Goal: Navigation & Orientation: Find specific page/section

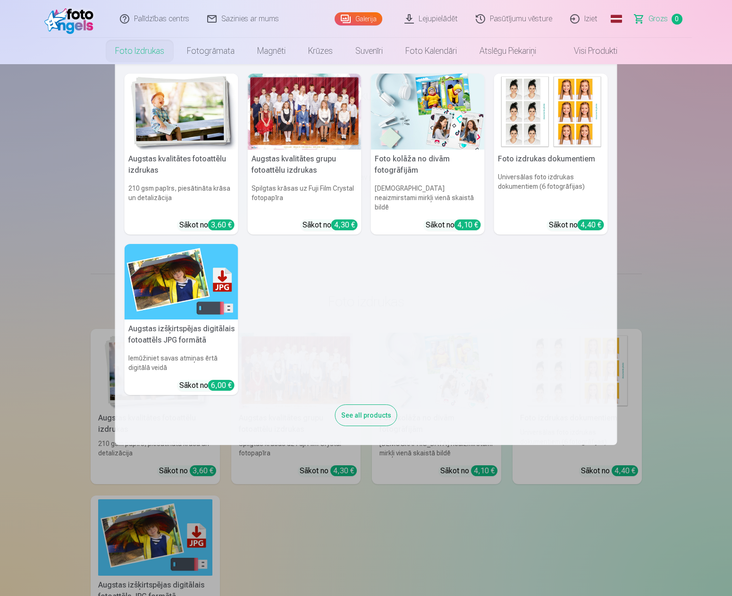
click at [126, 56] on link "Foto izdrukas" at bounding box center [140, 51] width 72 height 26
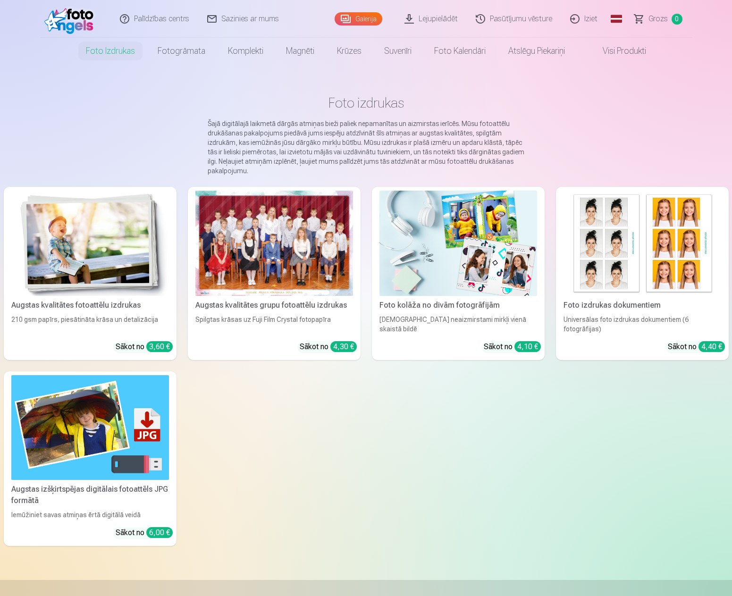
click at [88, 252] on img at bounding box center [90, 243] width 158 height 105
click at [626, 56] on link "Visi produkti" at bounding box center [616, 51] width 81 height 26
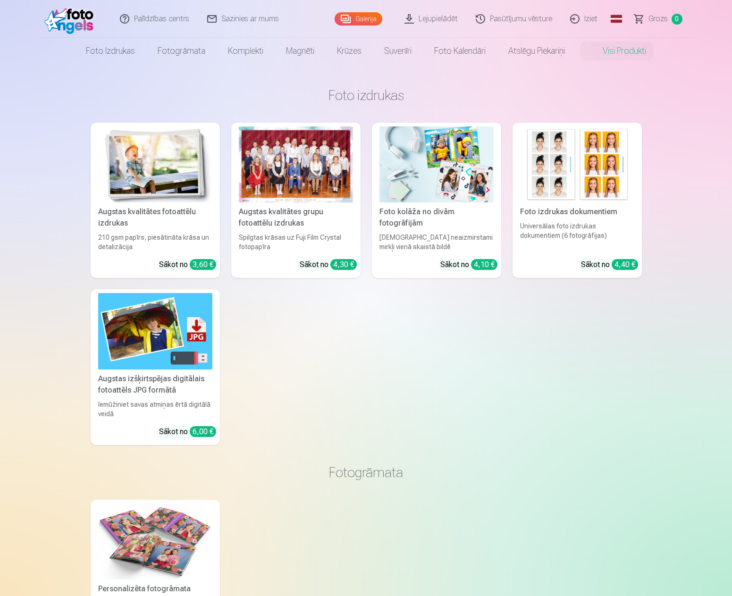
click at [369, 19] on link "Galerija" at bounding box center [358, 18] width 48 height 13
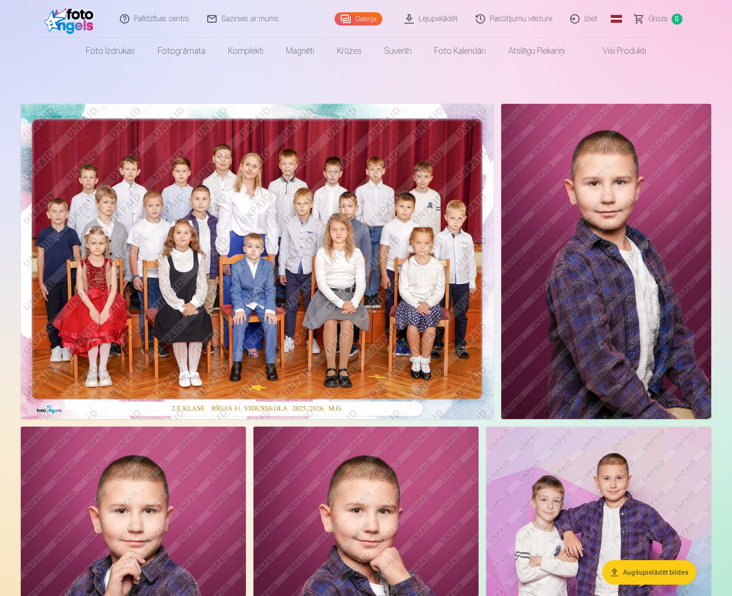
click at [183, 189] on img at bounding box center [257, 261] width 473 height 315
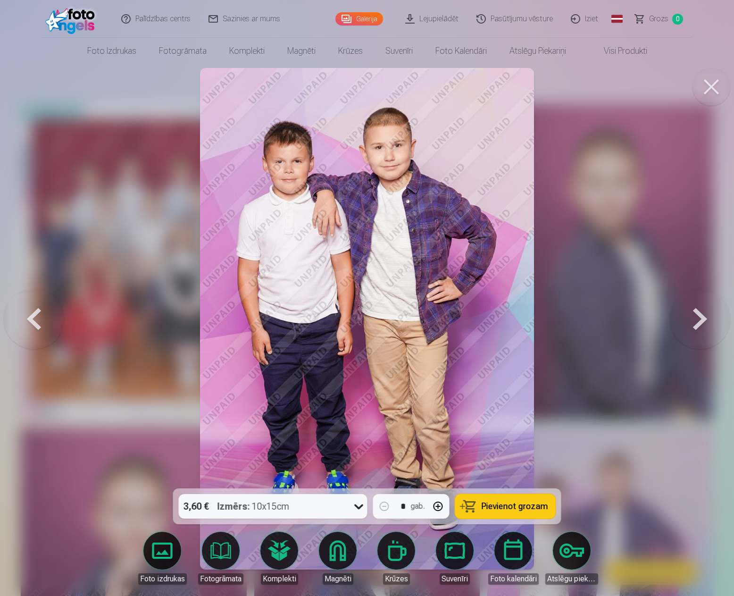
click at [707, 86] on button at bounding box center [711, 87] width 38 height 38
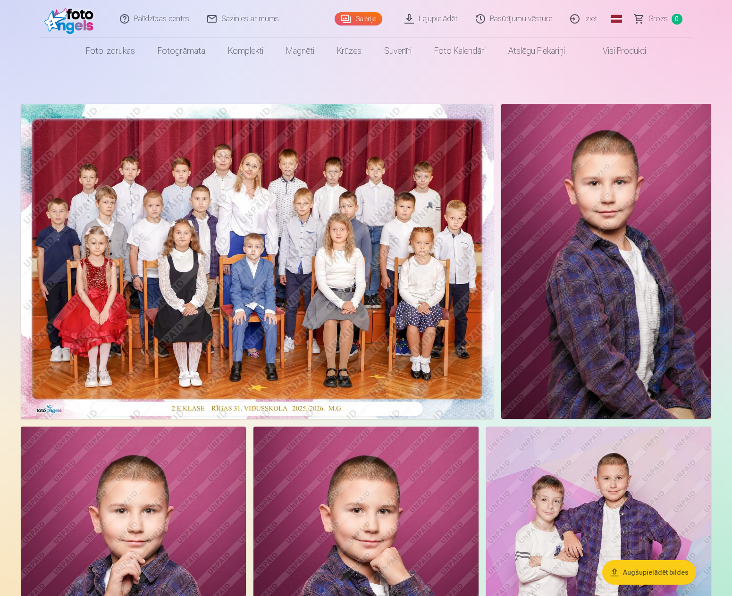
click at [440, 22] on link "Lejupielādēt" at bounding box center [431, 19] width 71 height 38
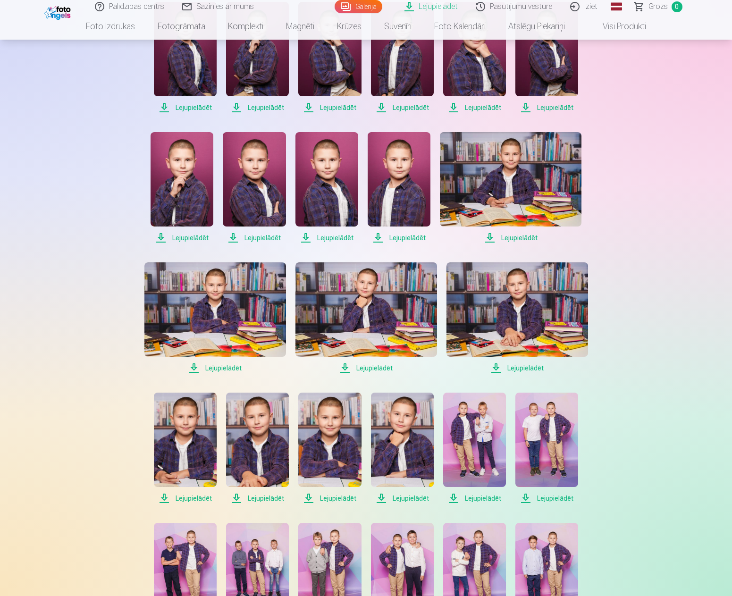
scroll to position [550, 0]
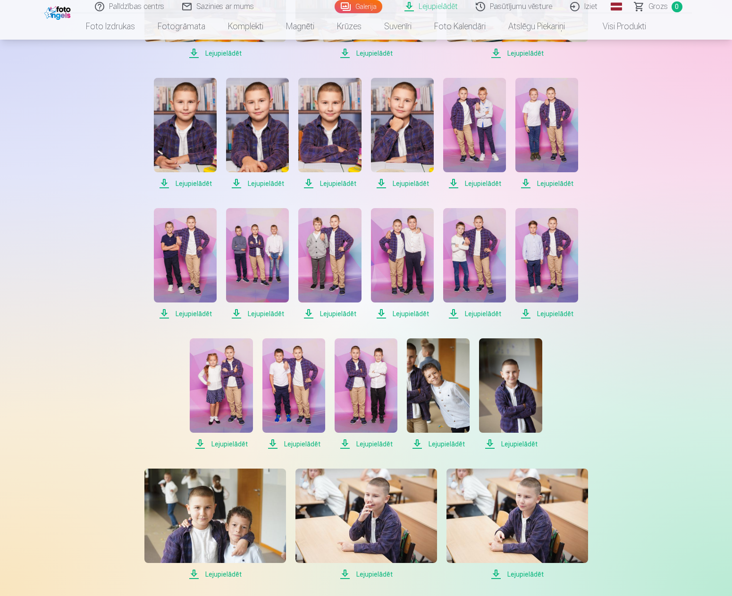
click at [701, 237] on div "Palīdzības centrs Sazinies ar mums Galerija Lejupielādēt Pasūtījumu vēsture Izi…" at bounding box center [366, 232] width 732 height 1565
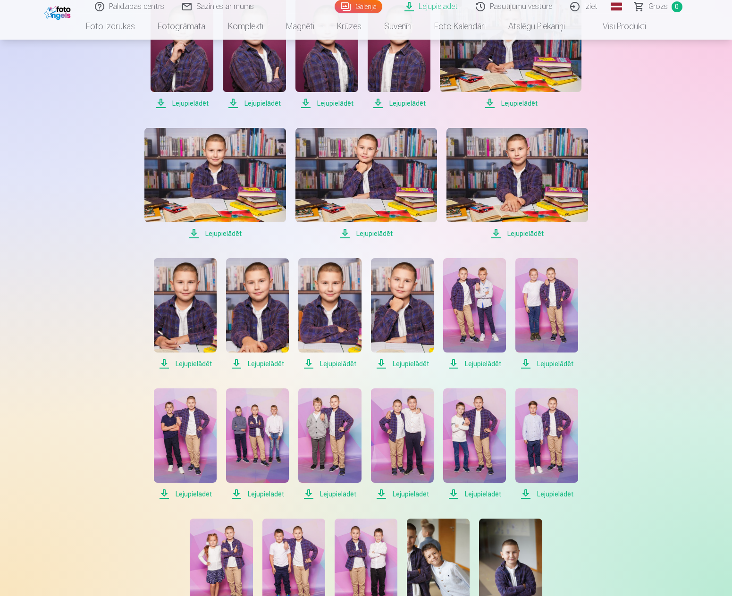
scroll to position [0, 0]
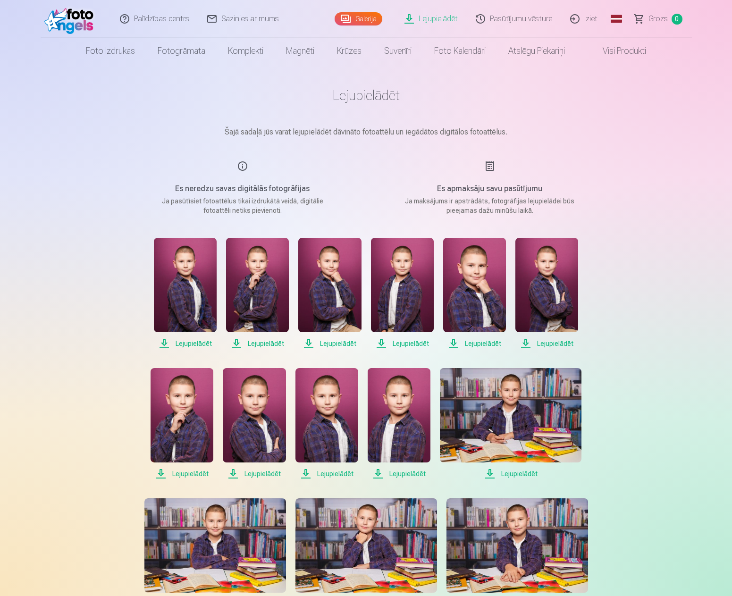
click at [358, 25] on link "Galerija" at bounding box center [358, 18] width 48 height 13
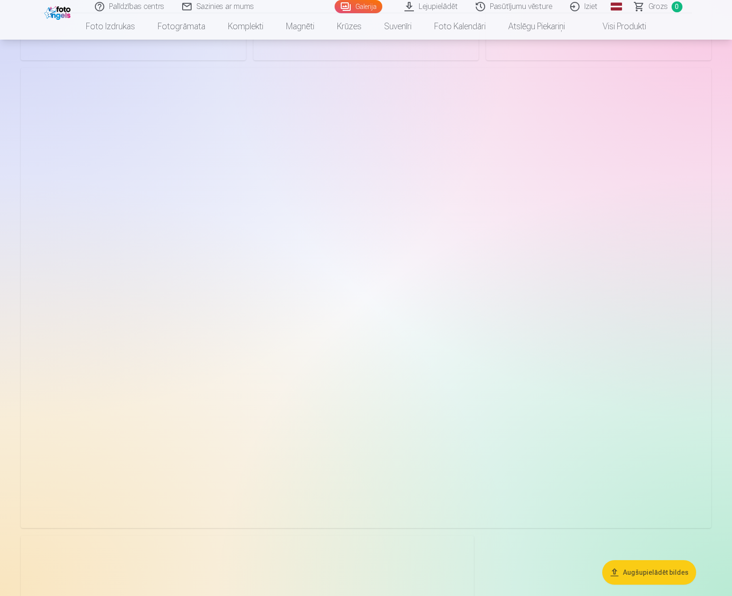
scroll to position [5866, 0]
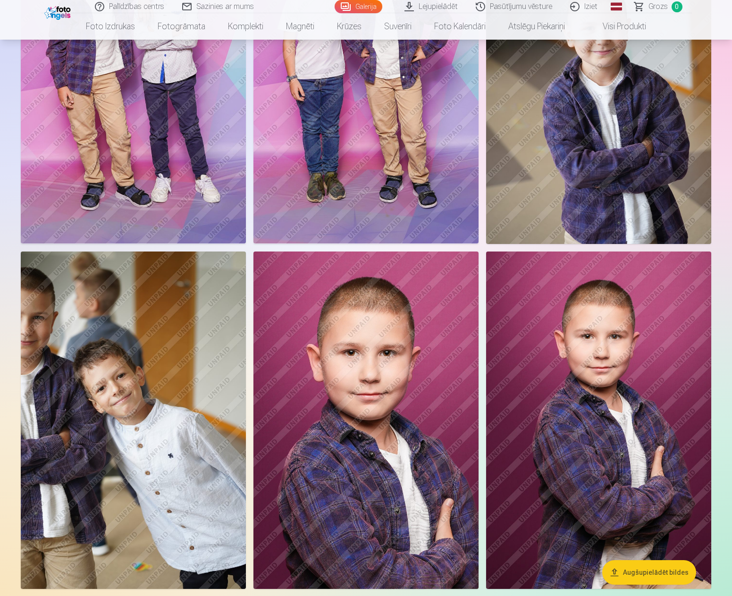
scroll to position [0, 0]
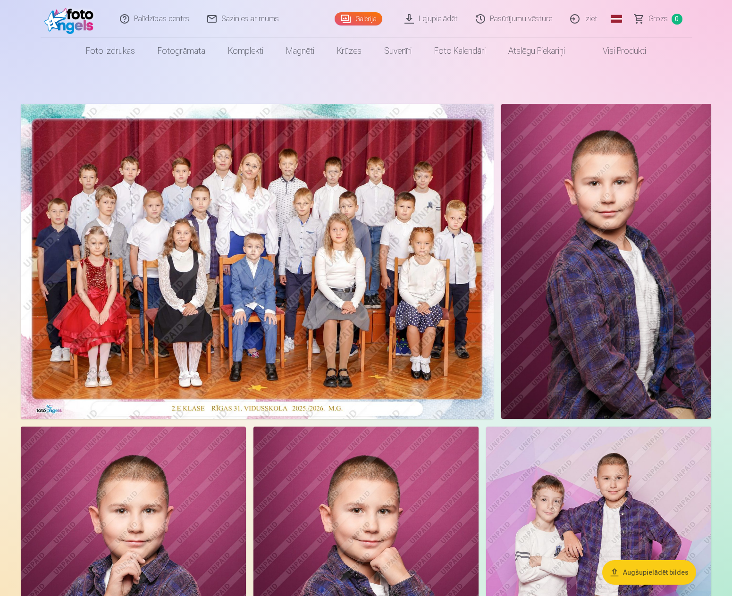
click at [440, 15] on link "Lejupielādēt" at bounding box center [431, 19] width 71 height 38
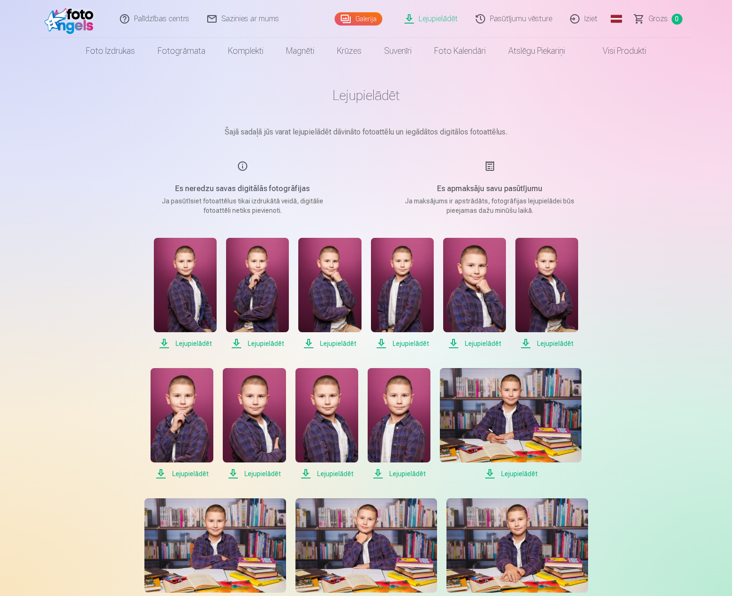
click at [519, 97] on h1 "Lejupielādēt" at bounding box center [366, 95] width 472 height 17
